Goal: Task Accomplishment & Management: Use online tool/utility

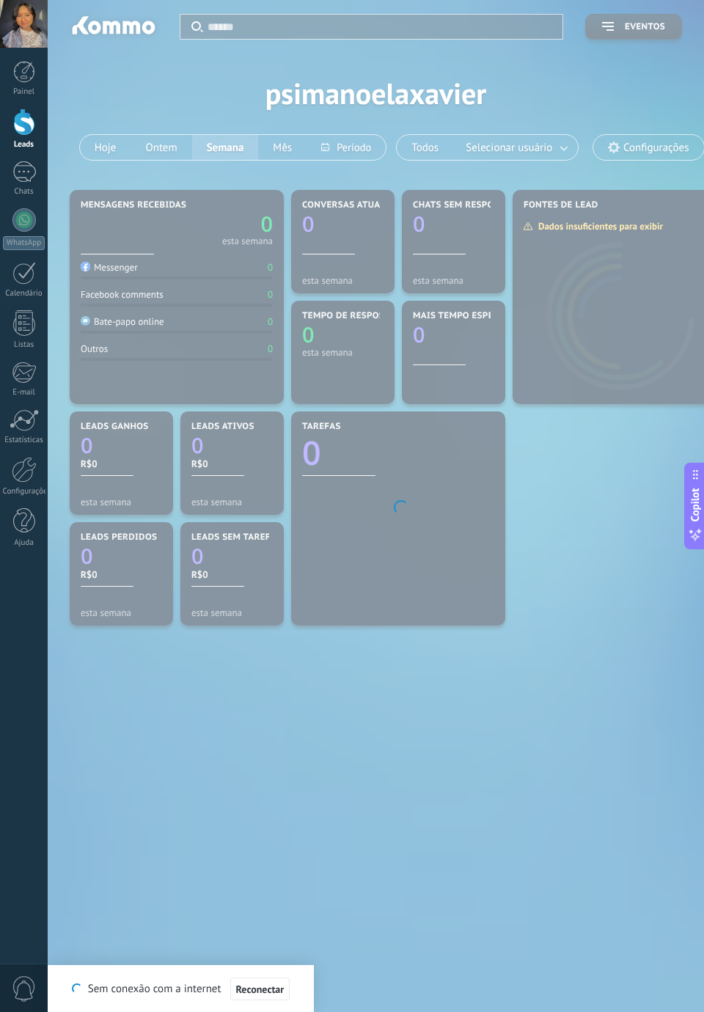
click at [22, 77] on div at bounding box center [24, 72] width 22 height 22
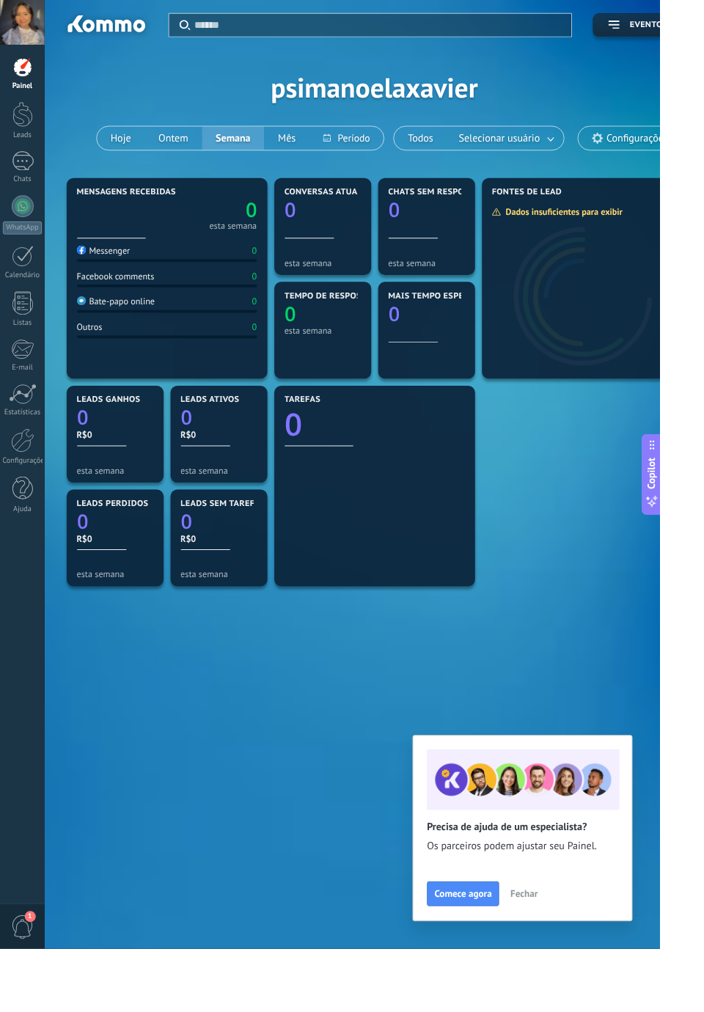
click at [24, 126] on div at bounding box center [24, 122] width 22 height 27
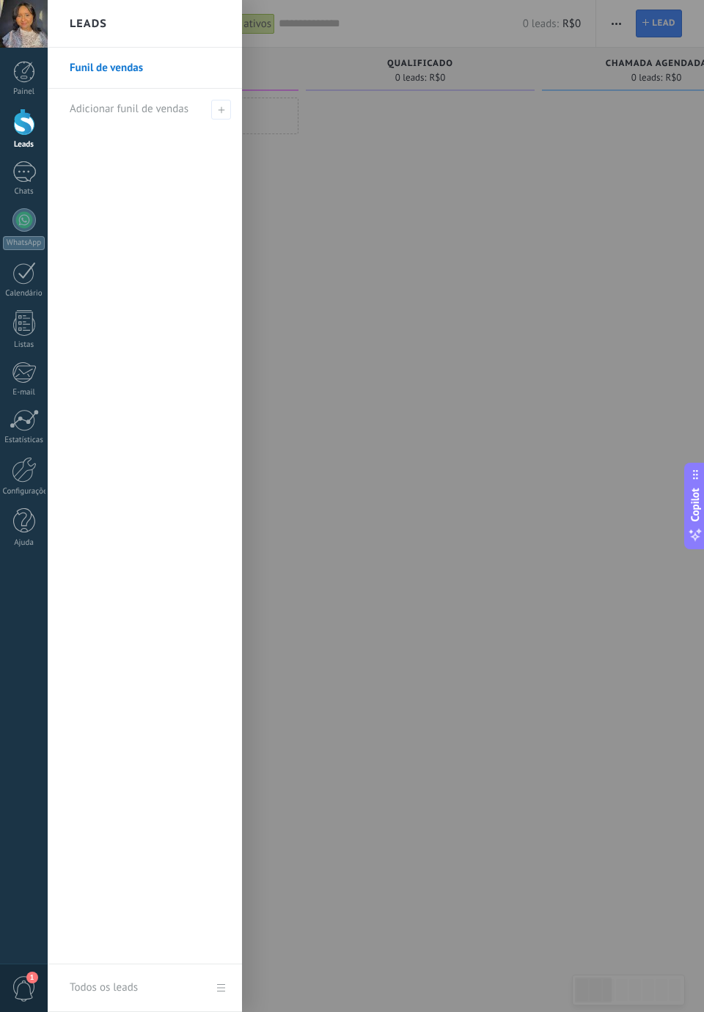
click at [26, 180] on div at bounding box center [23, 171] width 23 height 21
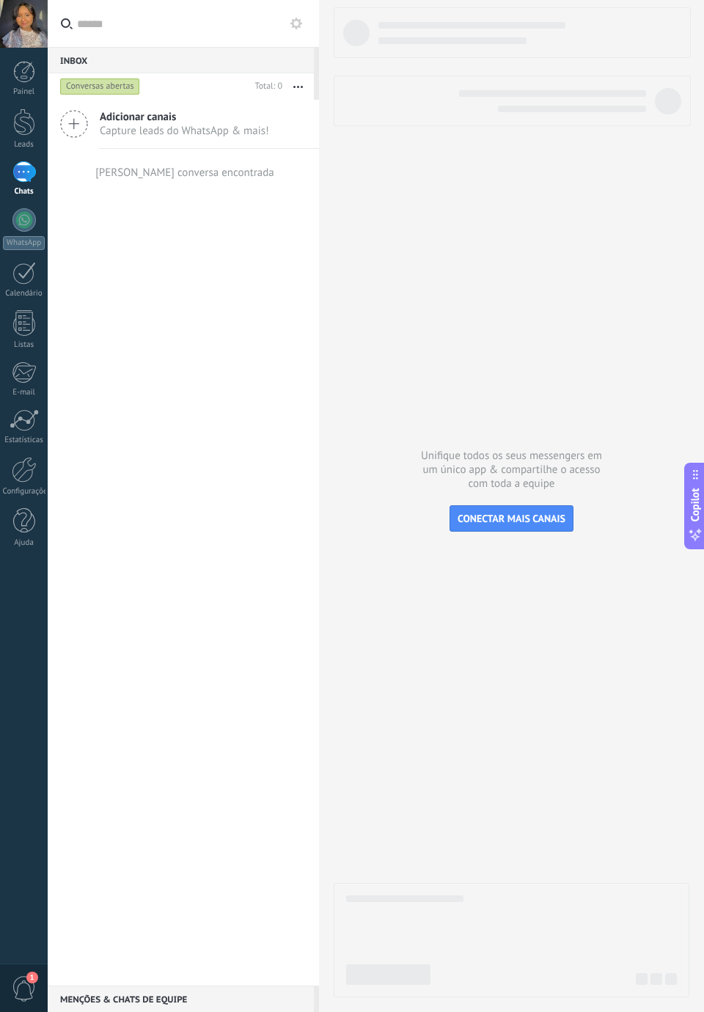
click at [34, 277] on div at bounding box center [23, 273] width 23 height 23
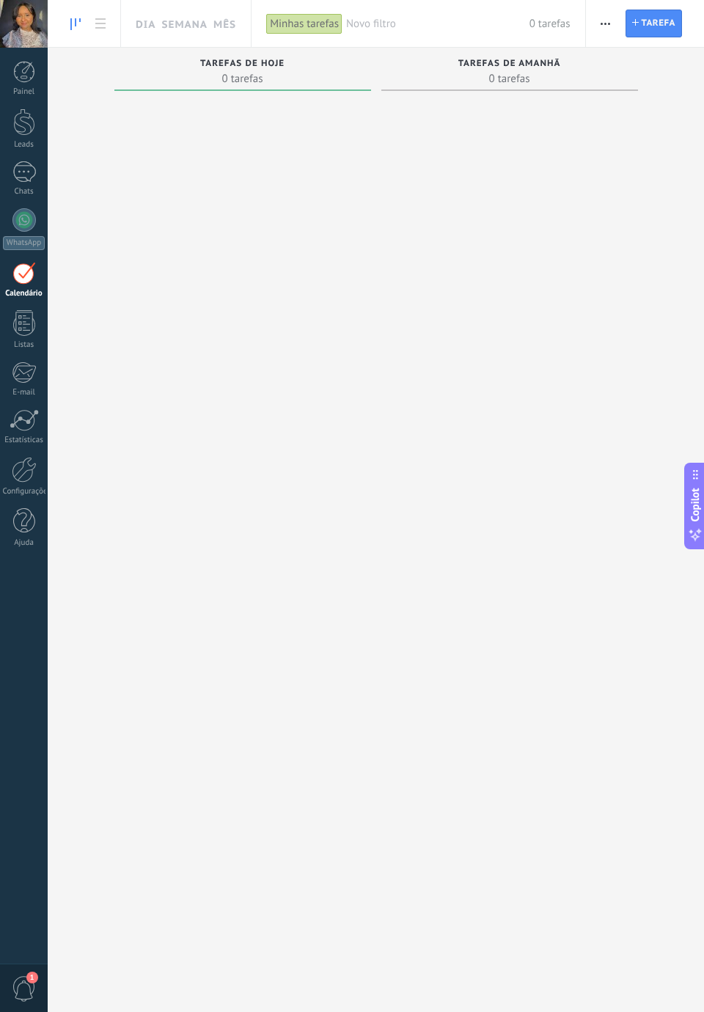
click at [23, 336] on link "Listas" at bounding box center [24, 330] width 48 height 40
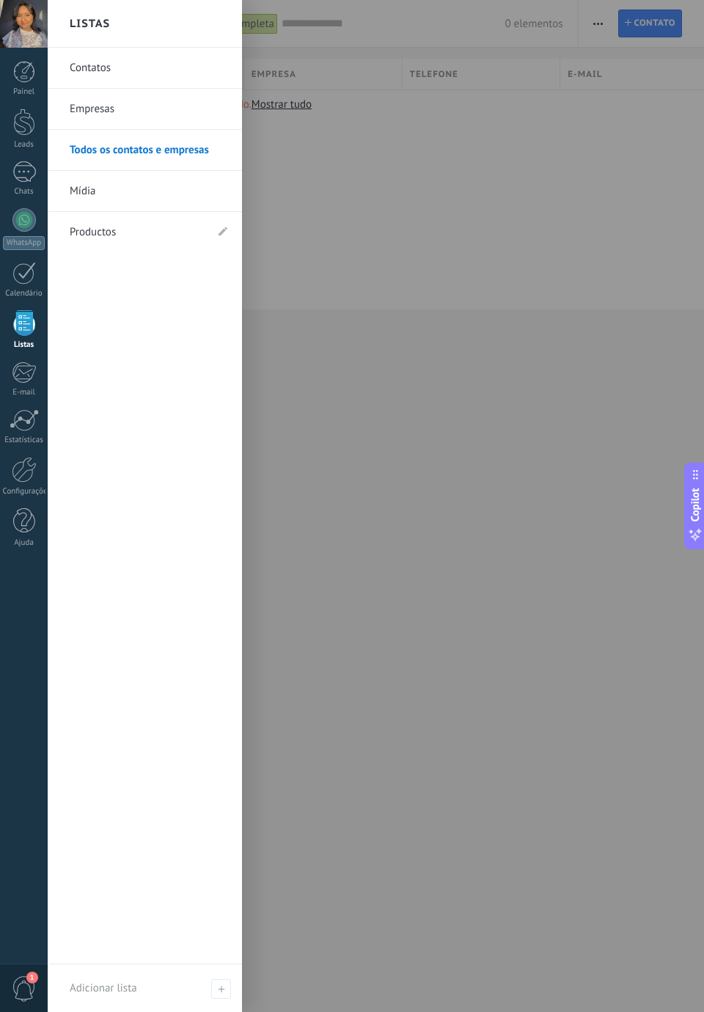
click at [336, 326] on div "Todos os contatos e Empresas Lista completa Aplicar 0 elementos Lista completa …" at bounding box center [376, 178] width 657 height 357
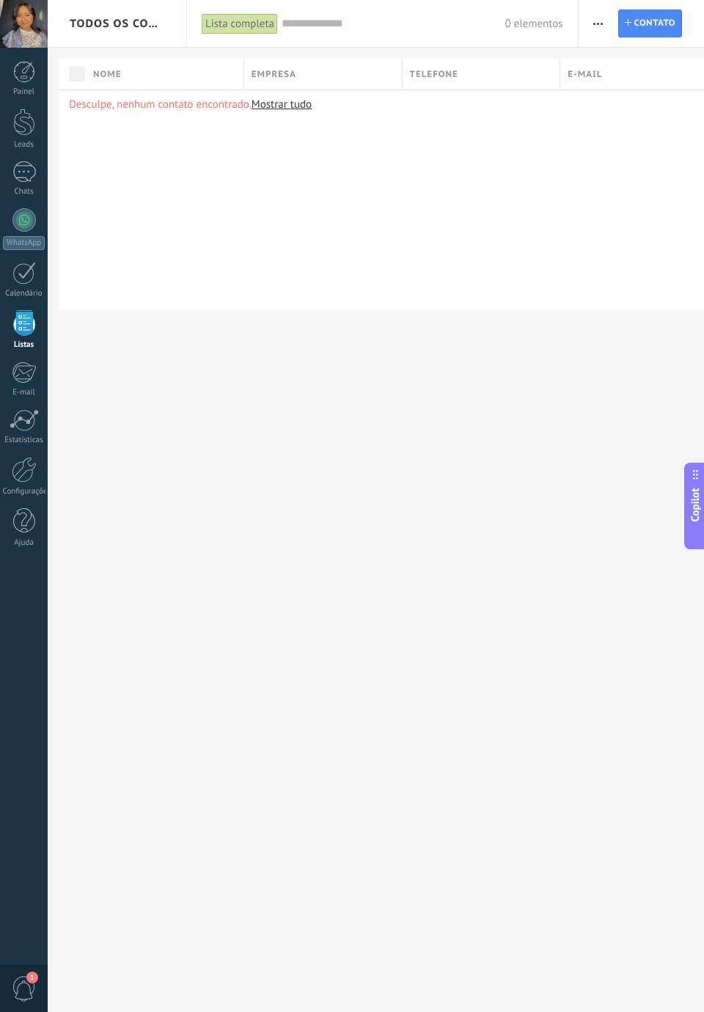
click at [32, 466] on div at bounding box center [24, 470] width 25 height 26
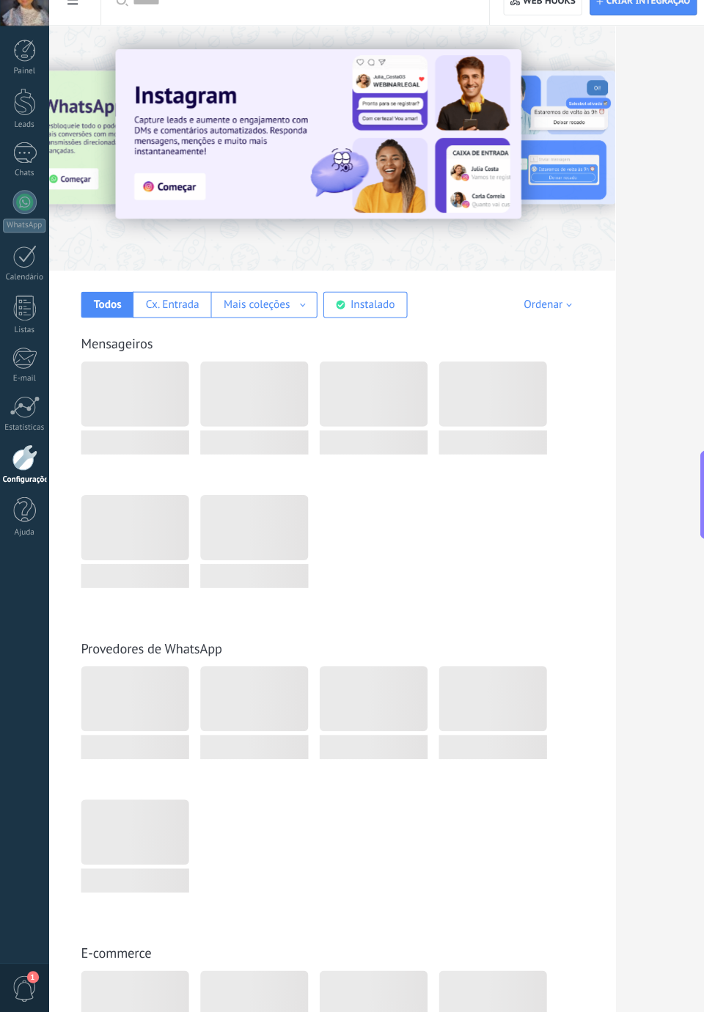
scroll to position [1, 0]
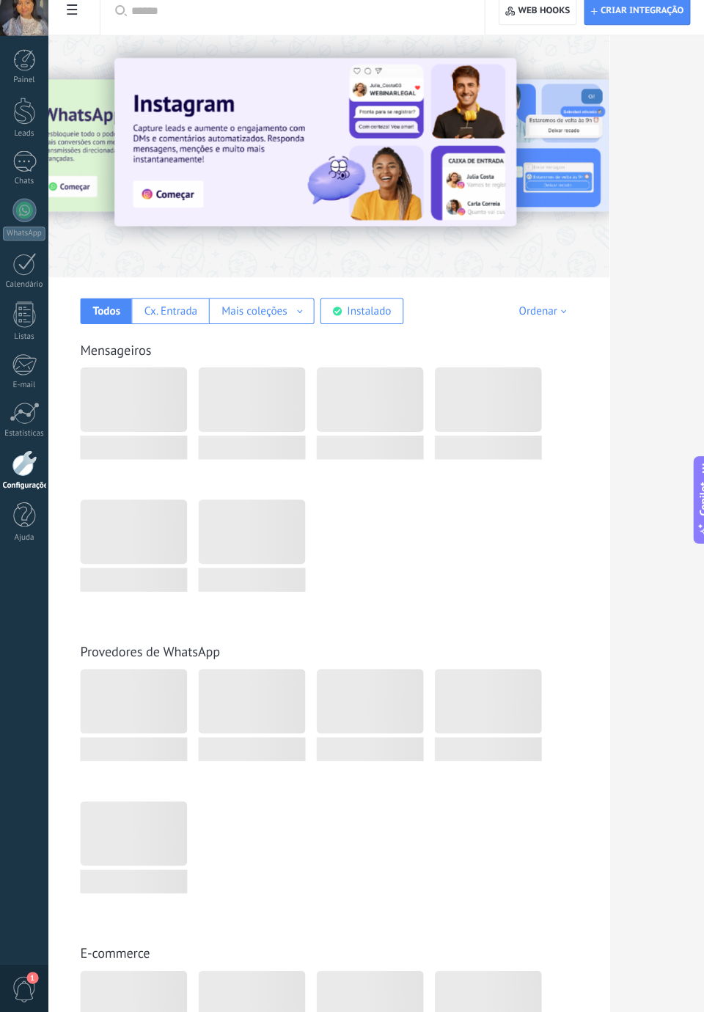
click at [379, 313] on div "Instalado" at bounding box center [364, 320] width 43 height 14
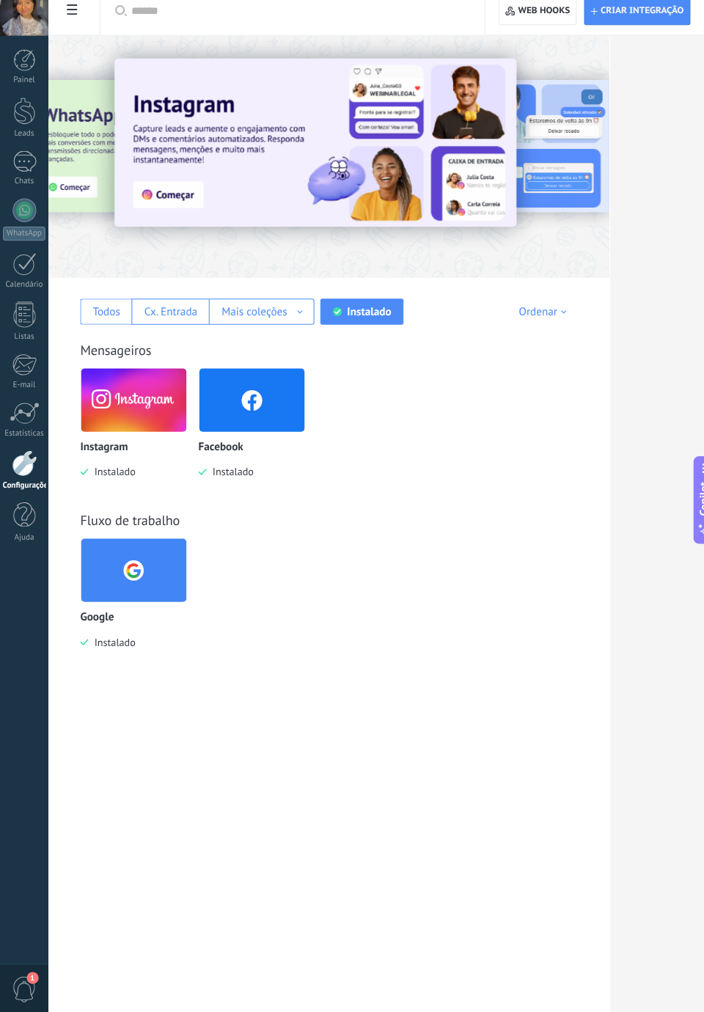
click at [151, 423] on img at bounding box center [132, 407] width 104 height 71
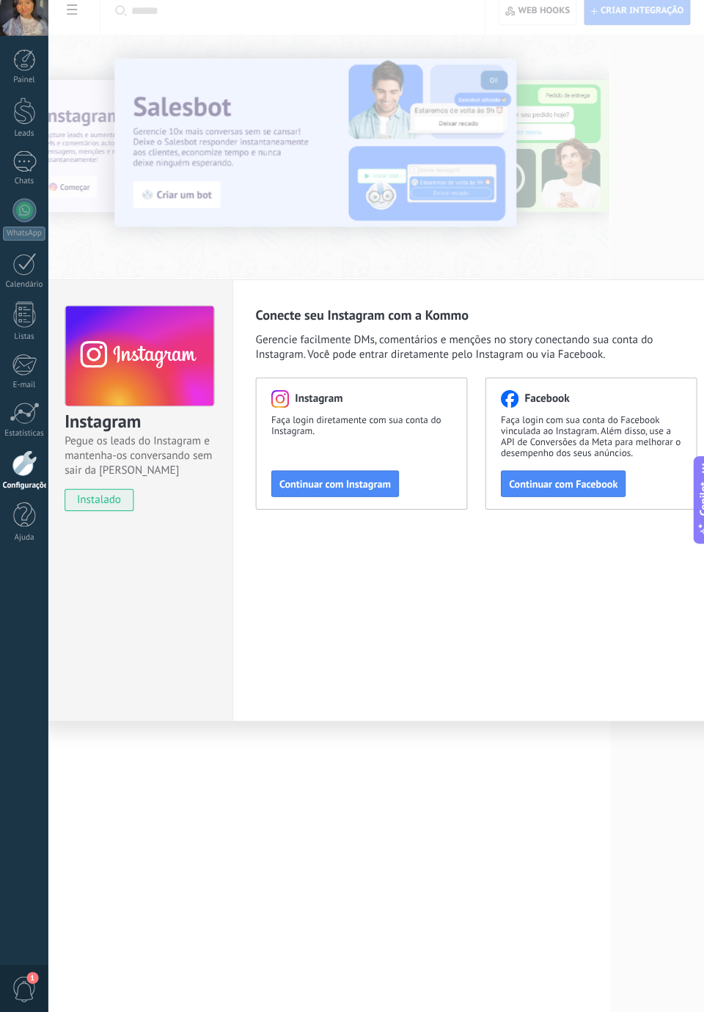
click at [571, 490] on span "Continuar com Facebook" at bounding box center [556, 490] width 107 height 10
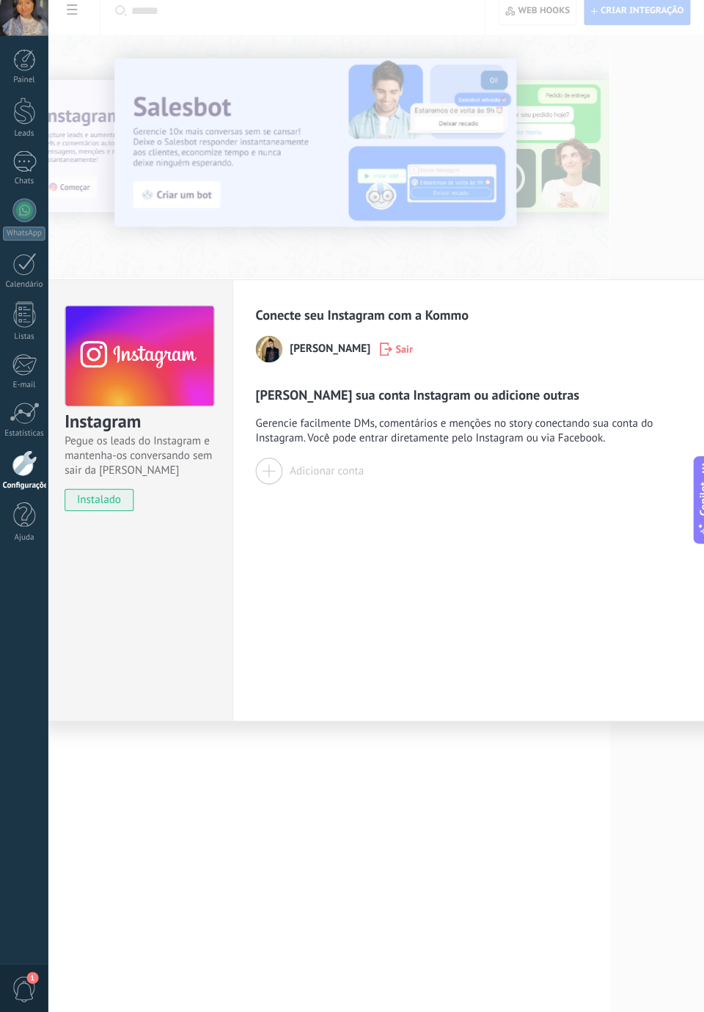
click at [314, 350] on span "[PERSON_NAME]" at bounding box center [325, 357] width 79 height 15
click at [277, 354] on img at bounding box center [265, 357] width 26 height 26
click at [340, 426] on span "Gerencie facilmente DMs, comentários e menções no story conectando sua conta do…" at bounding box center [470, 437] width 436 height 29
click at [343, 448] on span "Gerencie facilmente DMs, comentários e menções no story conectando sua conta do…" at bounding box center [470, 437] width 436 height 29
click at [299, 476] on div "Adicionar conta" at bounding box center [322, 478] width 73 height 14
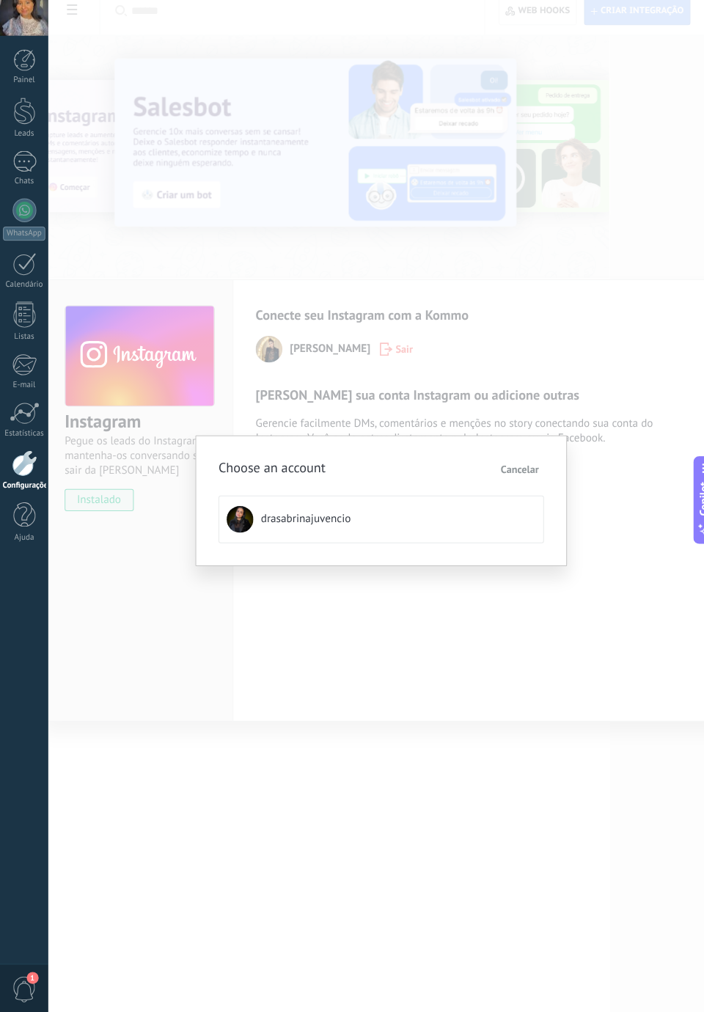
click at [340, 521] on span "drasabrinajuvencio" at bounding box center [302, 525] width 89 height 15
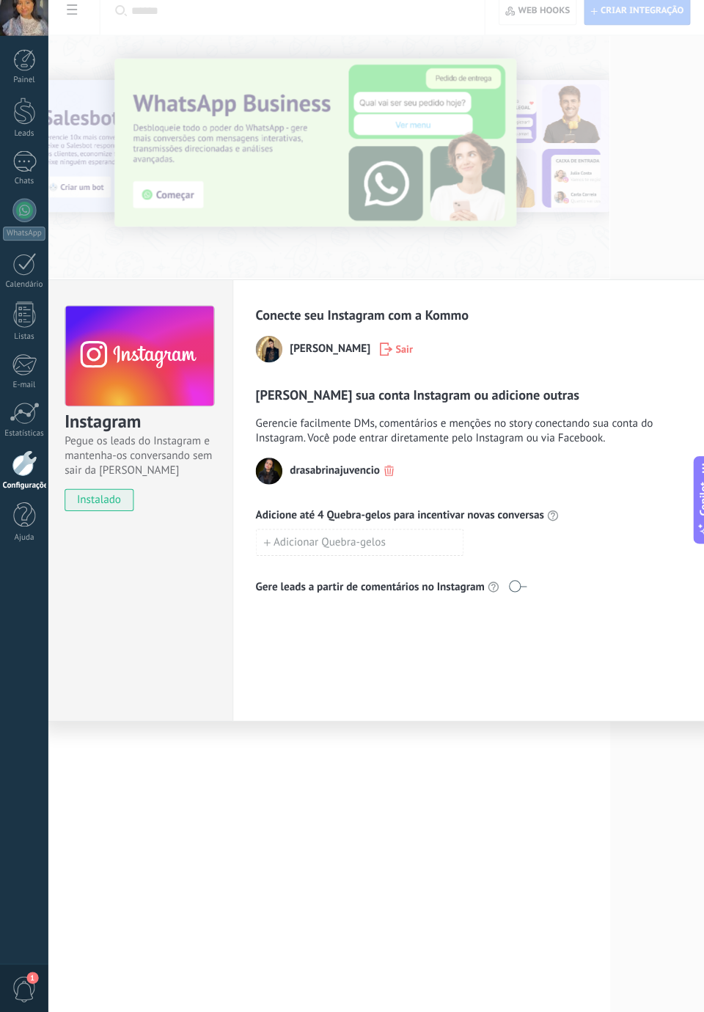
click at [198, 655] on div "Instagram Pegue os leads do Instagram e mantenha-os conversando sem sair da Kom…" at bounding box center [136, 506] width 188 height 437
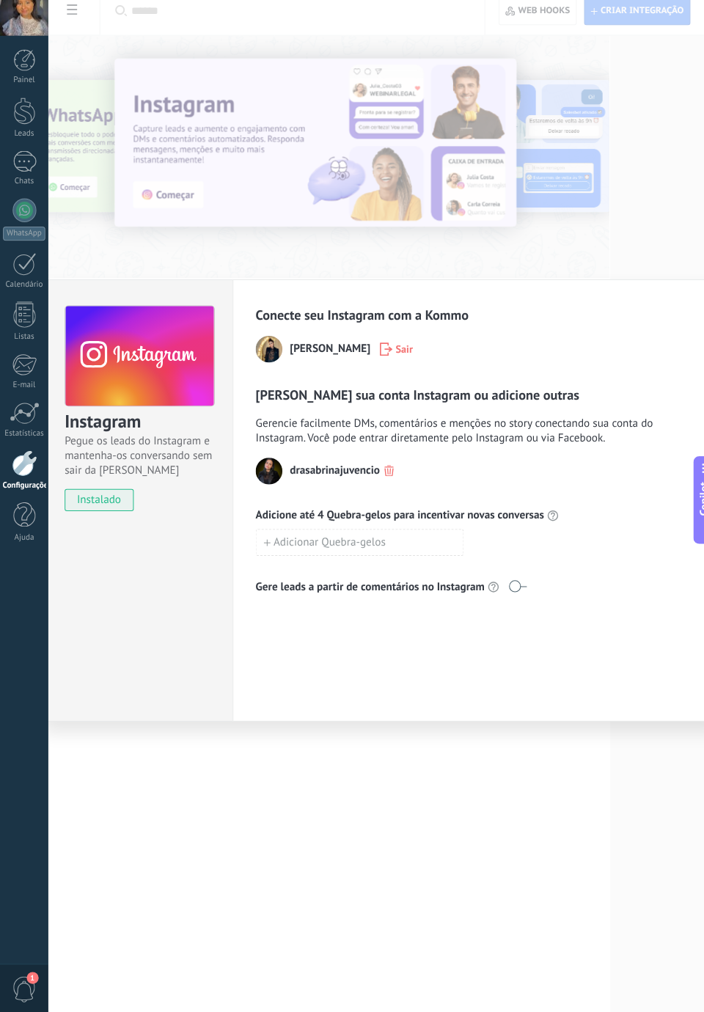
scroll to position [1, 0]
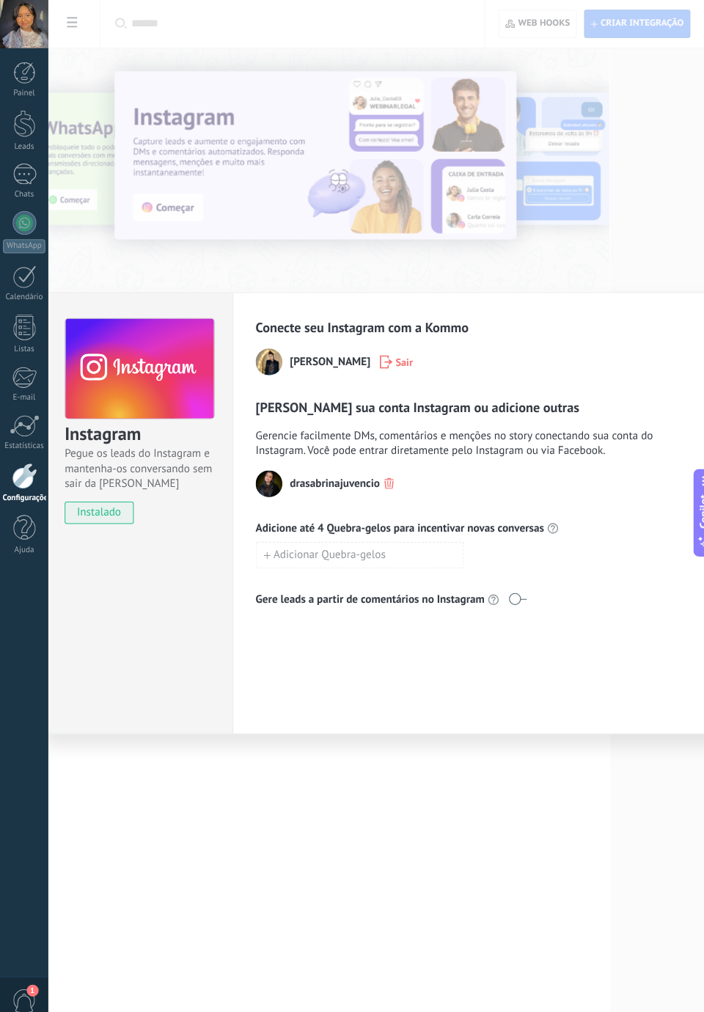
click at [44, 175] on link "Chats" at bounding box center [24, 178] width 48 height 35
